Goal: Task Accomplishment & Management: Use online tool/utility

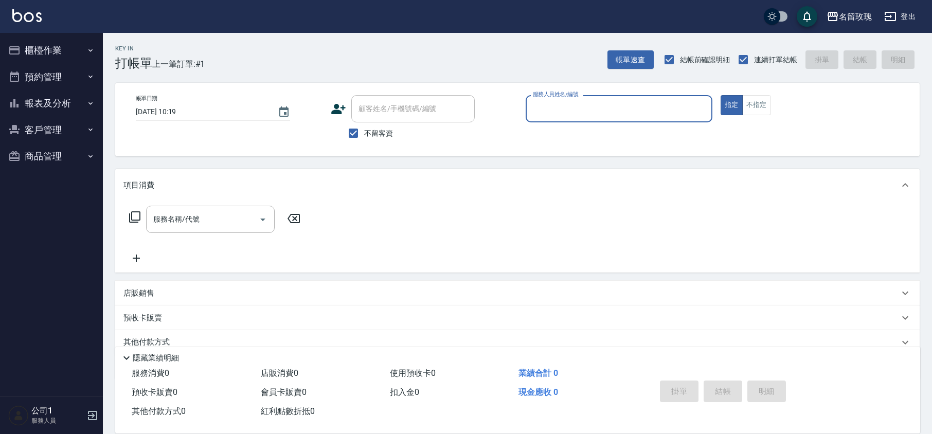
drag, startPoint x: 374, startPoint y: 141, endPoint x: 379, endPoint y: 138, distance: 5.6
click at [374, 141] on label "不留客資" at bounding box center [368, 133] width 50 height 22
click at [364, 141] on input "不留客資" at bounding box center [354, 133] width 22 height 22
checkbox input "false"
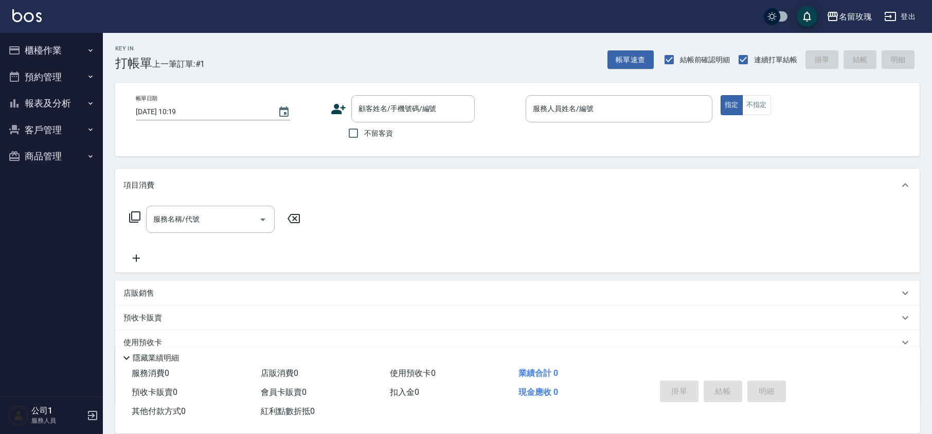
click at [424, 138] on div "不留客資" at bounding box center [403, 133] width 144 height 22
click at [478, 53] on div "Key In 打帳單 上一筆訂單:#1 帳單速查 結帳前確認明細 連續打單結帳 掛單 結帳 明細" at bounding box center [511, 52] width 817 height 38
click at [412, 52] on div "Key In 打帳單 上一筆訂單:#1 帳單速查 結帳前確認明細 連續打單結帳 掛單 結帳 明細" at bounding box center [511, 52] width 817 height 38
click at [383, 117] on input "顧客姓名/手機號碼/編號" at bounding box center [405, 109] width 99 height 18
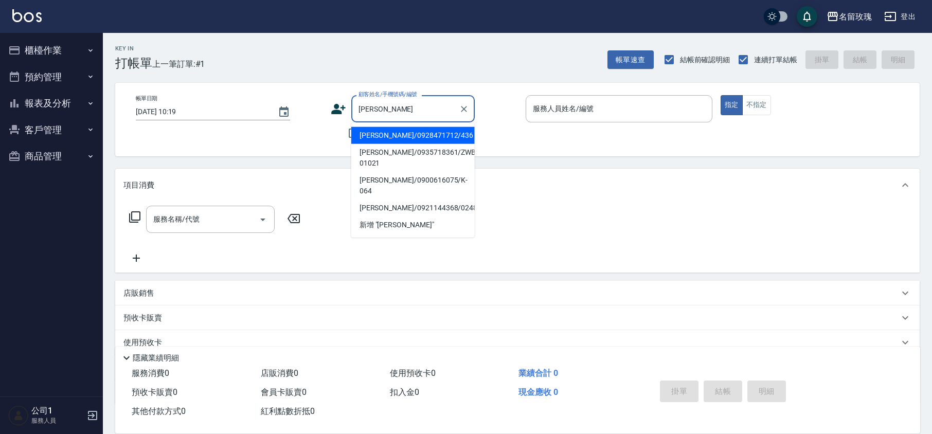
click at [429, 141] on li "[PERSON_NAME]/0928471712/436" at bounding box center [412, 135] width 123 height 17
type input "[PERSON_NAME]/0928471712/436"
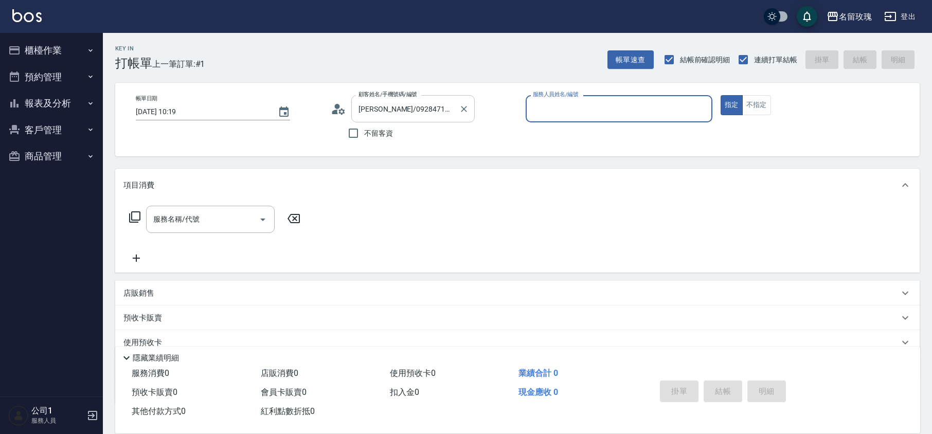
type input "VIVI-2"
click at [338, 110] on icon at bounding box center [338, 108] width 15 height 15
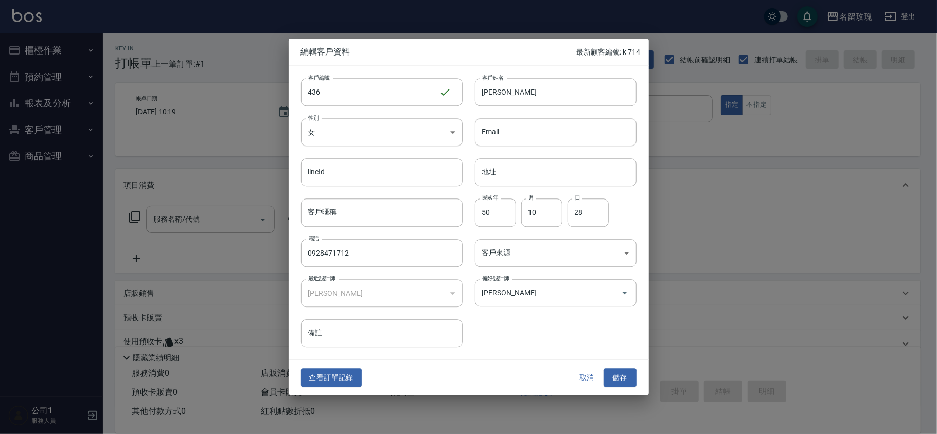
click at [593, 380] on button "取消" at bounding box center [586, 377] width 33 height 19
